Goal: Task Accomplishment & Management: Use online tool/utility

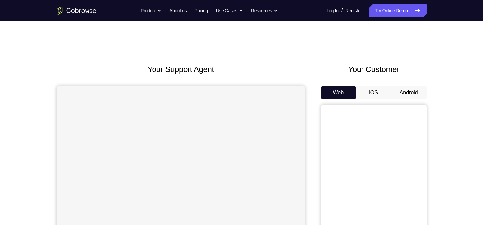
click at [411, 92] on button "Android" at bounding box center [408, 92] width 35 height 13
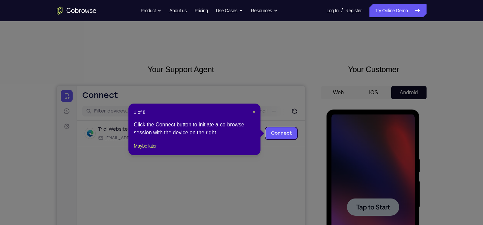
click at [362, 215] on div at bounding box center [373, 206] width 83 height 185
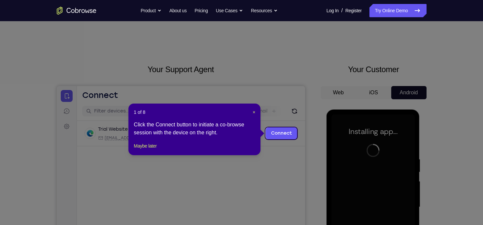
click at [310, 135] on icon at bounding box center [244, 112] width 488 height 225
click at [272, 134] on link "Connect" at bounding box center [280, 133] width 31 height 12
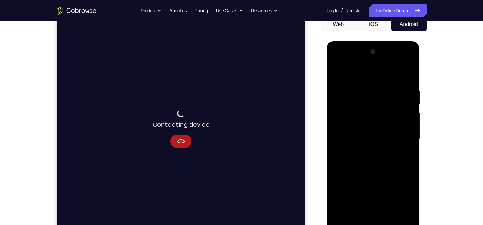
scroll to position [77, 0]
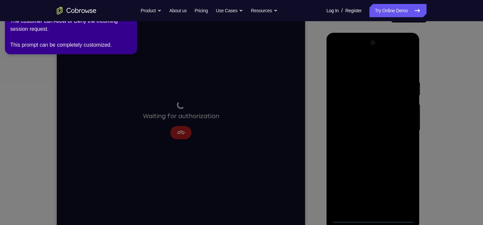
click at [375, 220] on icon at bounding box center [242, 110] width 491 height 227
click at [177, 133] on icon at bounding box center [242, 110] width 491 height 227
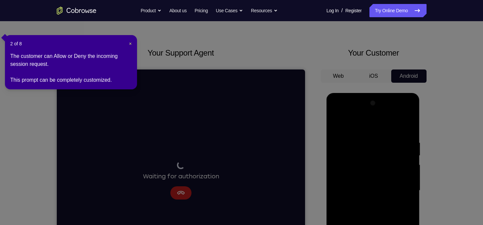
scroll to position [16, 0]
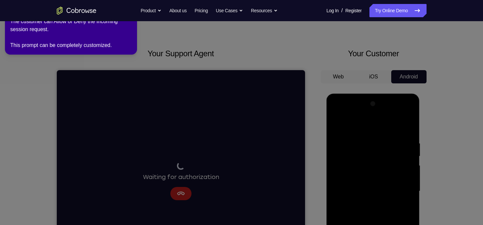
click at [131, 24] on div "The customer can Allow or Deny the incoming session request. This prompt can be…" at bounding box center [71, 34] width 122 height 32
drag, startPoint x: 131, startPoint y: 24, endPoint x: 142, endPoint y: 82, distance: 58.7
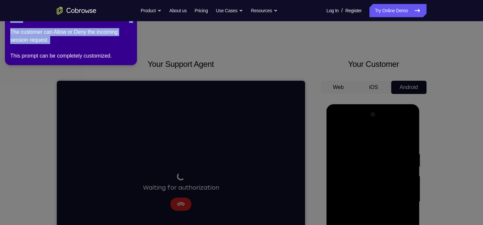
scroll to position [0, 0]
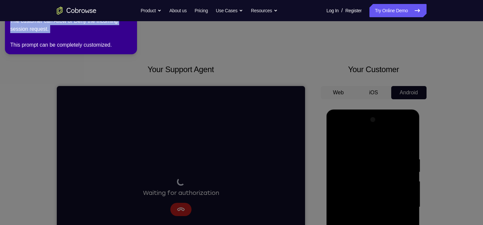
click at [318, 117] on icon at bounding box center [242, 110] width 491 height 227
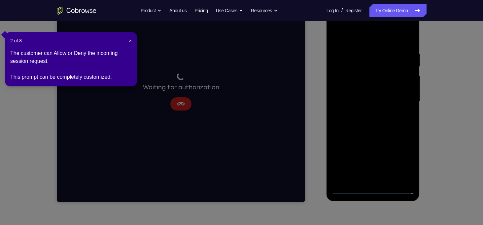
scroll to position [102, 0]
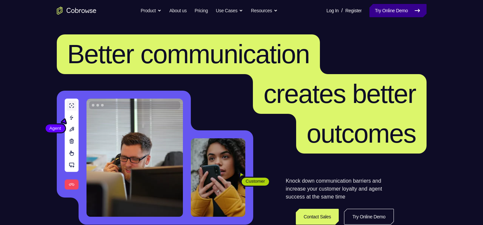
drag, startPoint x: 0, startPoint y: 0, endPoint x: 394, endPoint y: 16, distance: 393.9
click at [394, 16] on link "Try Online Demo" at bounding box center [398, 10] width 57 height 13
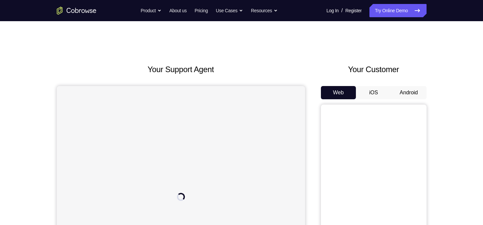
click at [419, 92] on button "Android" at bounding box center [408, 92] width 35 height 13
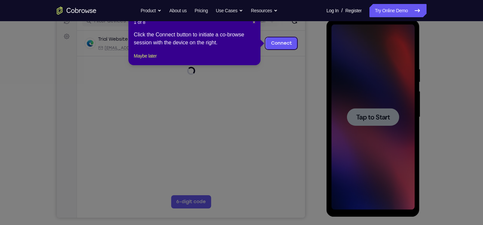
drag, startPoint x: 344, startPoint y: 7, endPoint x: 369, endPoint y: 125, distance: 121.1
click at [369, 125] on icon at bounding box center [244, 112] width 488 height 225
click at [253, 22] on span "×" at bounding box center [254, 21] width 3 height 5
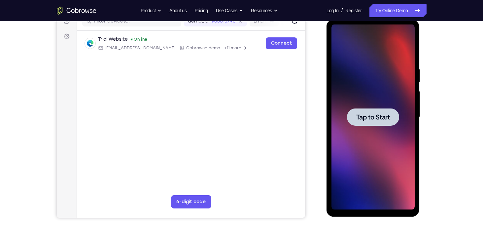
click at [359, 119] on span "Tap to Start" at bounding box center [373, 117] width 34 height 7
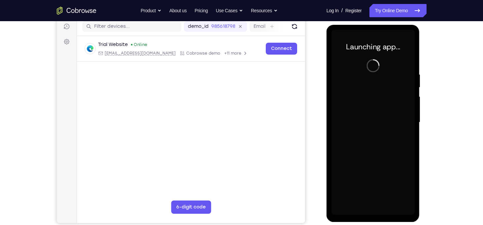
scroll to position [85, 0]
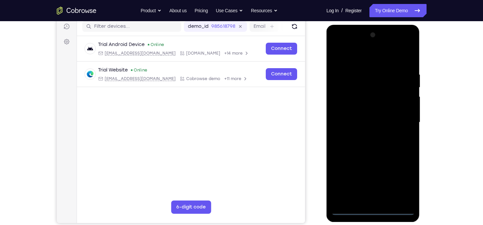
click at [371, 206] on div at bounding box center [373, 122] width 83 height 185
click at [373, 210] on div at bounding box center [373, 122] width 83 height 185
click at [402, 179] on div at bounding box center [373, 122] width 83 height 185
click at [372, 60] on div at bounding box center [373, 122] width 83 height 185
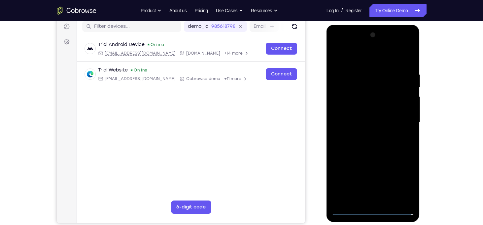
click at [399, 118] on div at bounding box center [373, 122] width 83 height 185
click at [391, 123] on div at bounding box center [373, 122] width 83 height 185
click at [401, 122] on div at bounding box center [373, 122] width 83 height 185
click at [364, 135] on div at bounding box center [373, 122] width 83 height 185
click at [352, 113] on div at bounding box center [373, 122] width 83 height 185
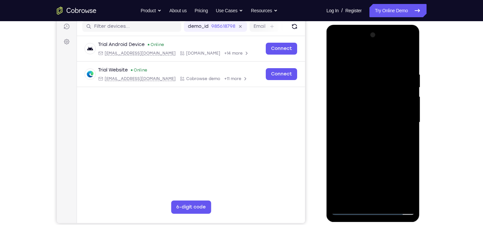
click at [352, 108] on div at bounding box center [373, 122] width 83 height 185
click at [379, 120] on div at bounding box center [373, 122] width 83 height 185
click at [368, 143] on div at bounding box center [373, 122] width 83 height 185
click at [374, 140] on div at bounding box center [373, 122] width 83 height 185
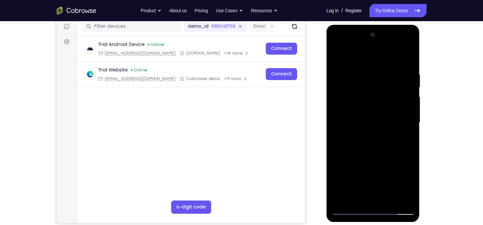
click at [365, 71] on div at bounding box center [373, 122] width 83 height 185
click at [405, 63] on div at bounding box center [373, 122] width 83 height 185
click at [408, 62] on div at bounding box center [373, 122] width 83 height 185
click at [358, 68] on div at bounding box center [373, 122] width 83 height 185
click at [408, 59] on div at bounding box center [373, 122] width 83 height 185
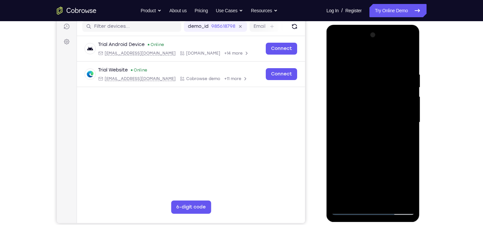
click at [408, 53] on div at bounding box center [373, 122] width 83 height 185
click at [368, 70] on div at bounding box center [373, 122] width 83 height 185
click at [386, 65] on div at bounding box center [373, 122] width 83 height 185
click at [399, 66] on div at bounding box center [373, 122] width 83 height 185
click at [337, 54] on div at bounding box center [373, 122] width 83 height 185
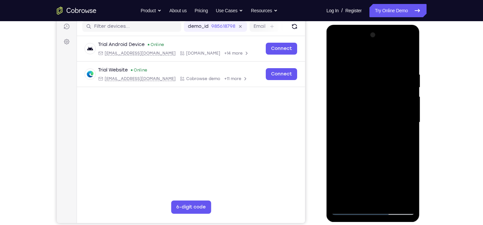
click at [406, 199] on div at bounding box center [373, 122] width 83 height 185
click at [388, 202] on div at bounding box center [373, 122] width 83 height 185
click at [371, 158] on div at bounding box center [373, 122] width 83 height 185
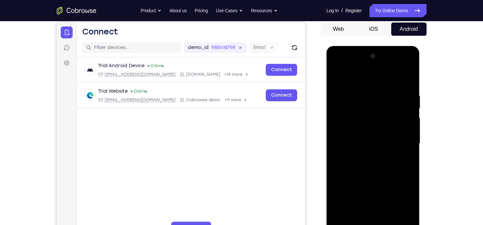
scroll to position [62, 0]
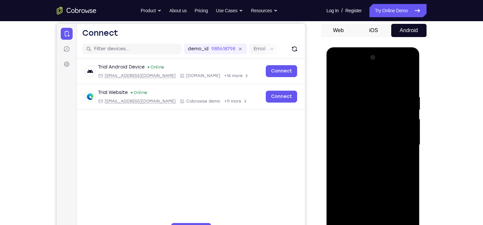
drag, startPoint x: 353, startPoint y: 162, endPoint x: 377, endPoint y: 106, distance: 61.5
click at [377, 106] on div at bounding box center [373, 144] width 83 height 185
drag, startPoint x: 357, startPoint y: 187, endPoint x: 361, endPoint y: 137, distance: 50.0
click at [361, 137] on div at bounding box center [373, 144] width 83 height 185
click at [354, 84] on div at bounding box center [373, 144] width 83 height 185
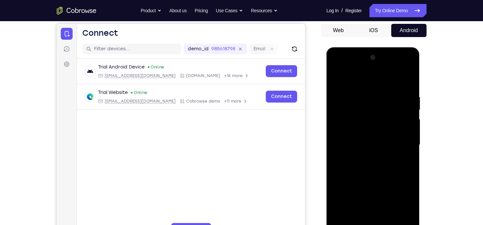
click at [339, 79] on div at bounding box center [373, 144] width 83 height 185
click at [388, 222] on div at bounding box center [373, 144] width 83 height 185
click at [340, 78] on div at bounding box center [373, 144] width 83 height 185
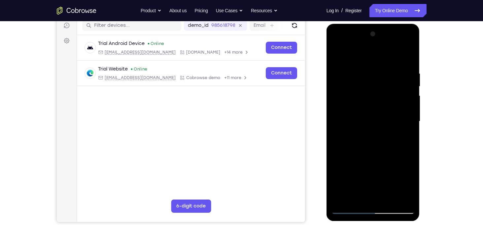
scroll to position [86, 0]
click at [358, 195] on div at bounding box center [373, 120] width 83 height 185
click at [357, 53] on div at bounding box center [373, 120] width 83 height 185
click at [366, 54] on div at bounding box center [373, 120] width 83 height 185
click at [348, 207] on div at bounding box center [373, 120] width 83 height 185
